Goal: Information Seeking & Learning: Understand process/instructions

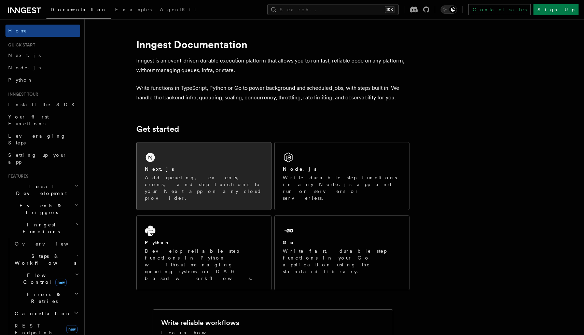
click at [198, 188] on div "Next.js Add queueing, events, crons, and step functions to your Next app on any…" at bounding box center [204, 175] width 134 height 67
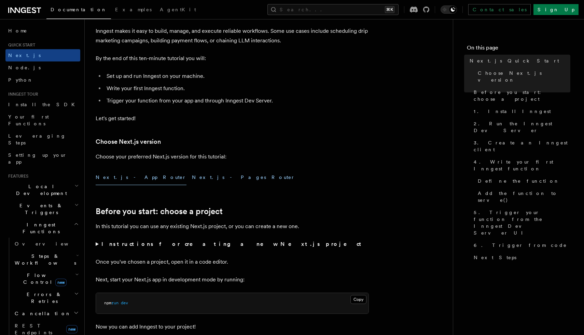
scroll to position [118, 0]
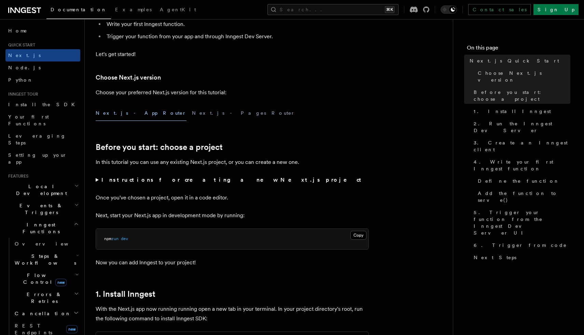
click at [134, 182] on strong "Instructions for creating a new Next.js project" at bounding box center [232, 179] width 263 height 6
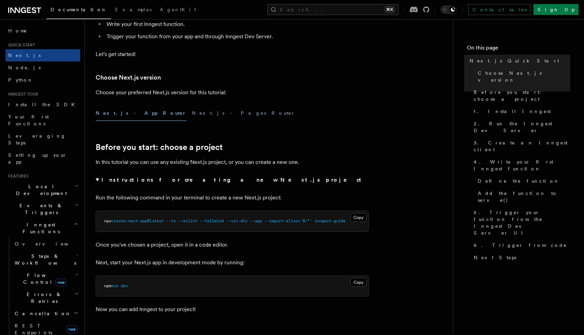
scroll to position [225, 0]
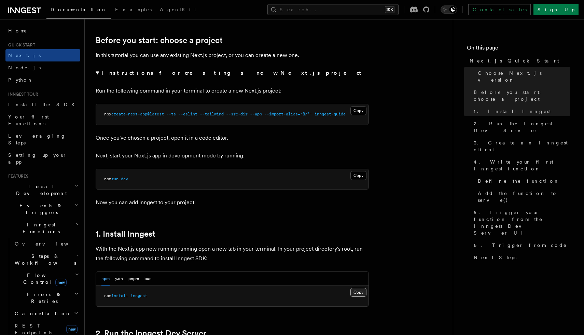
click at [359, 290] on button "Copy Copied" at bounding box center [358, 292] width 16 height 9
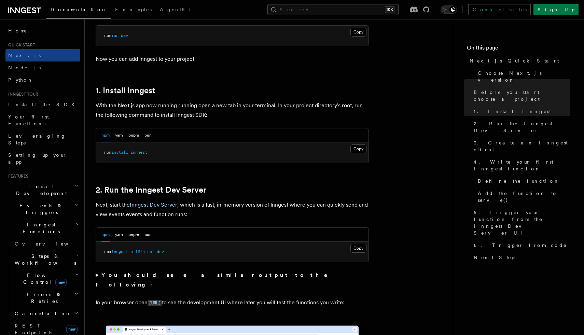
scroll to position [374, 0]
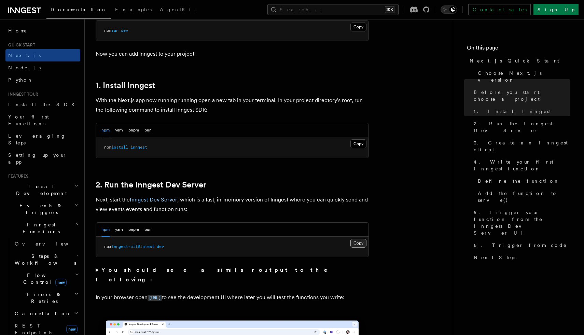
click at [355, 242] on button "Copy Copied" at bounding box center [358, 243] width 16 height 9
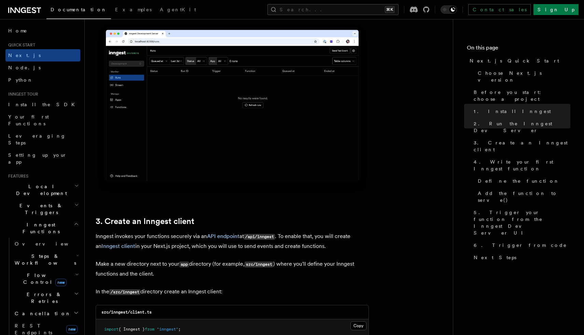
scroll to position [749, 0]
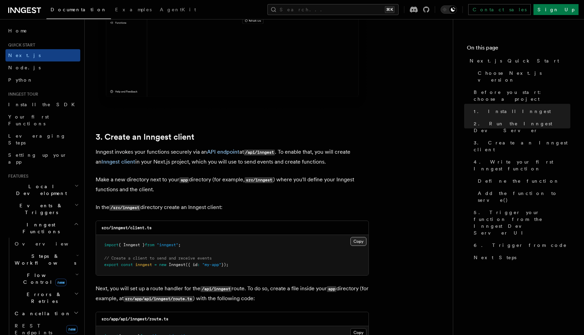
click at [358, 243] on button "Copy Copied" at bounding box center [358, 241] width 16 height 9
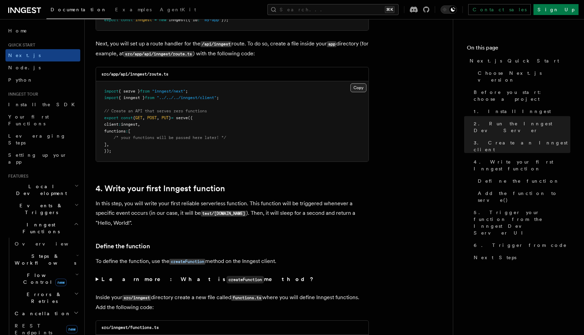
scroll to position [955, 0]
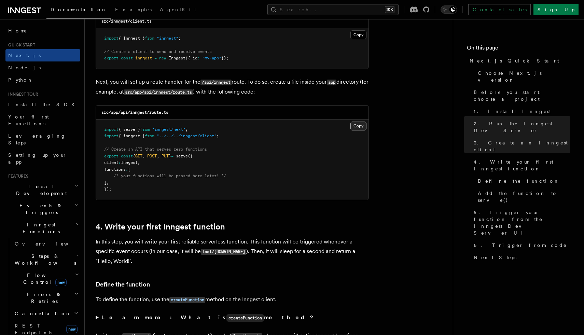
click at [364, 124] on button "Copy Copied" at bounding box center [358, 126] width 16 height 9
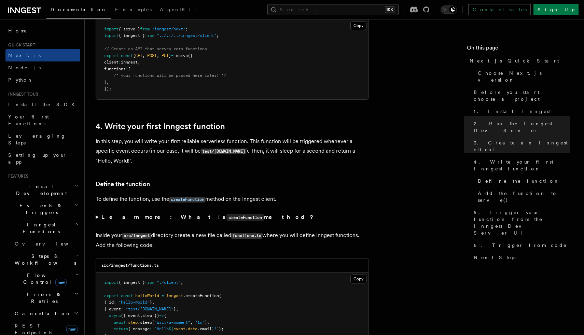
scroll to position [1194, 0]
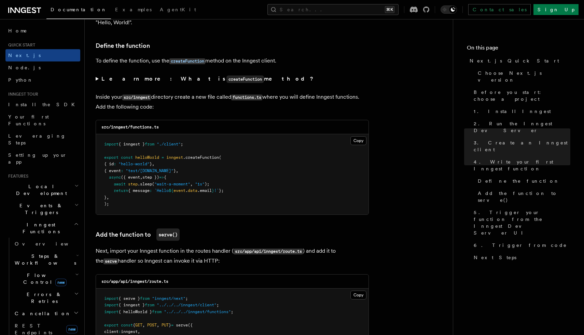
click at [353, 48] on h3 "Define the function" at bounding box center [232, 46] width 273 height 10
click at [357, 143] on button "Copy Copied" at bounding box center [358, 140] width 16 height 9
